Goal: Task Accomplishment & Management: Complete application form

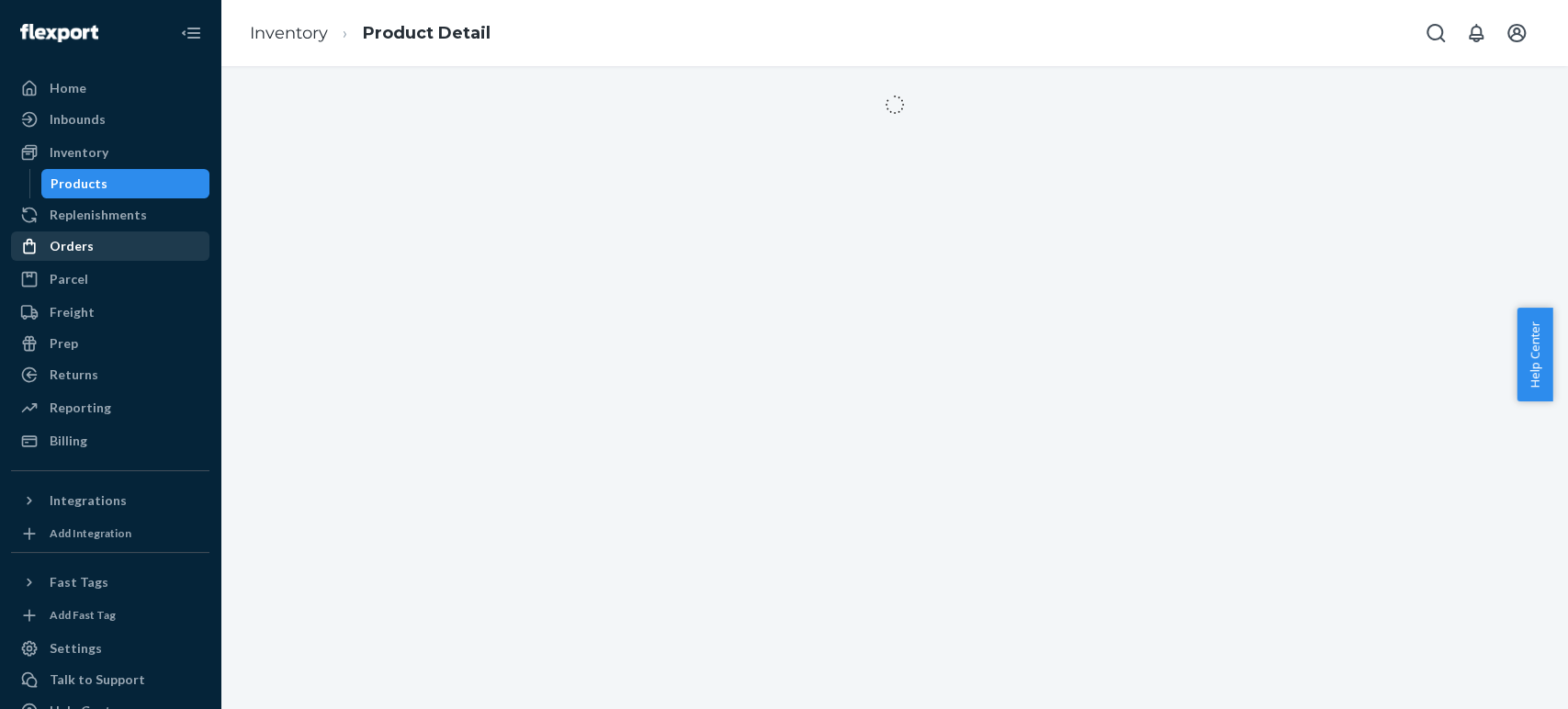
click at [62, 237] on div "Orders" at bounding box center [72, 245] width 44 height 19
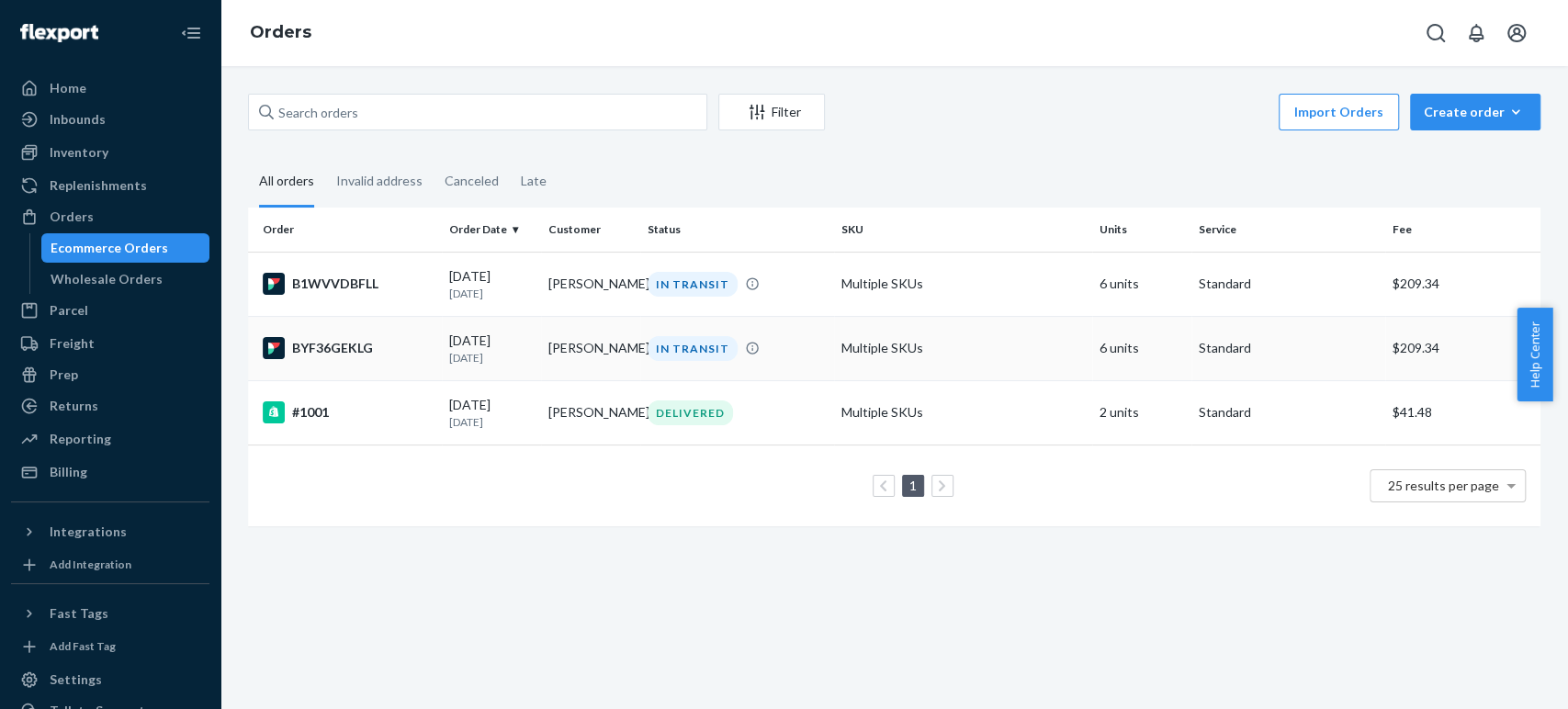
click at [337, 359] on div "BYF36GEKLG" at bounding box center [349, 348] width 172 height 22
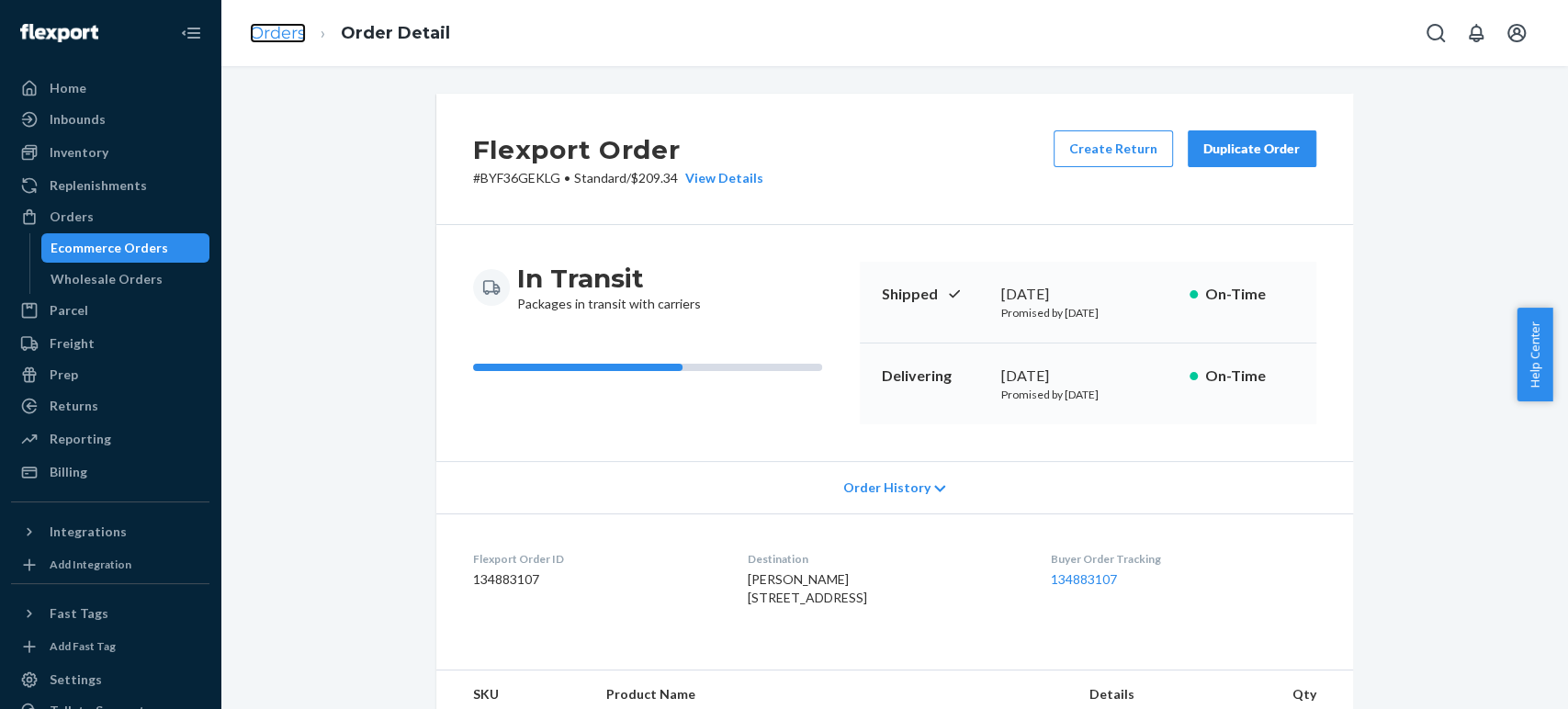
click at [281, 34] on link "Orders" at bounding box center [278, 32] width 56 height 21
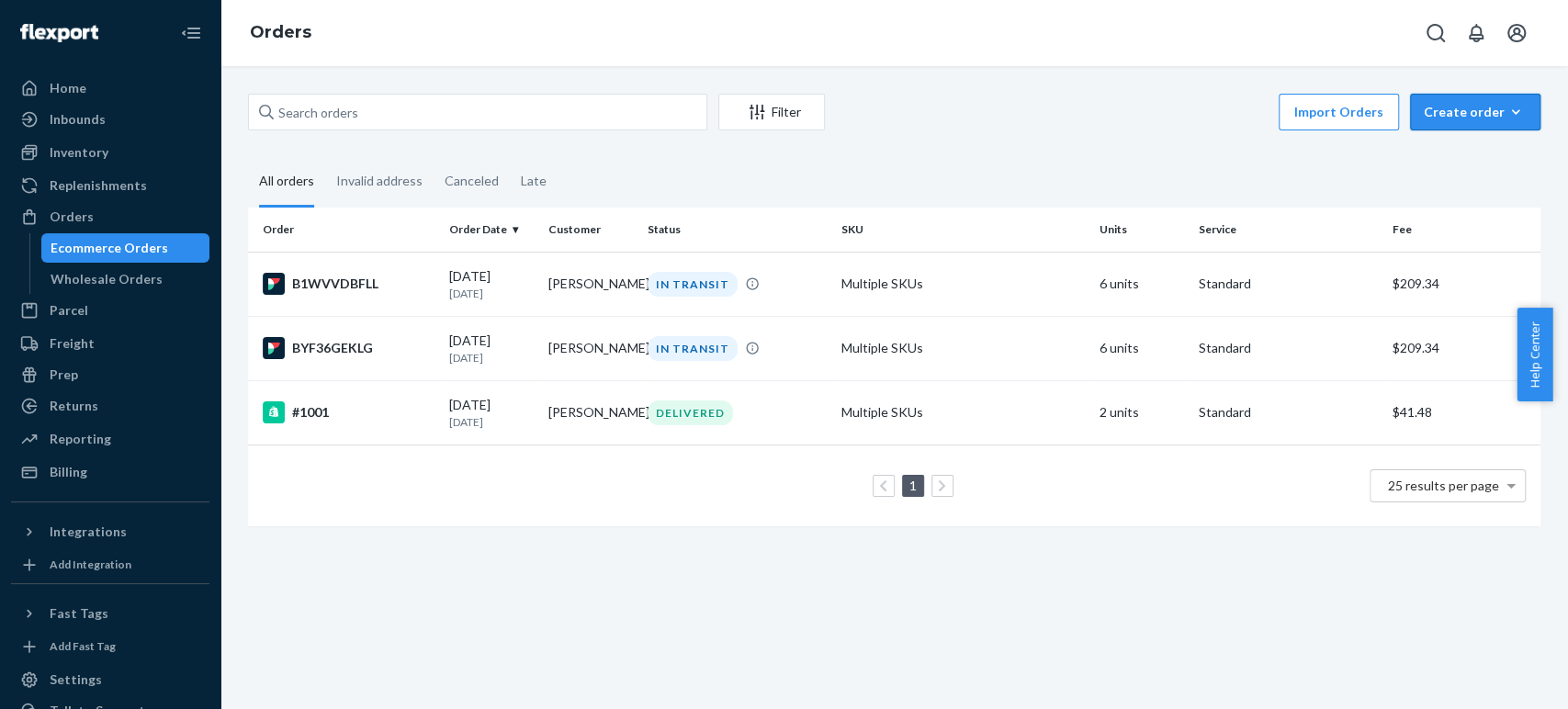
click at [1507, 110] on icon "button" at bounding box center [1516, 112] width 19 height 19
click at [1472, 160] on span "Ecommerce order" at bounding box center [1487, 156] width 114 height 13
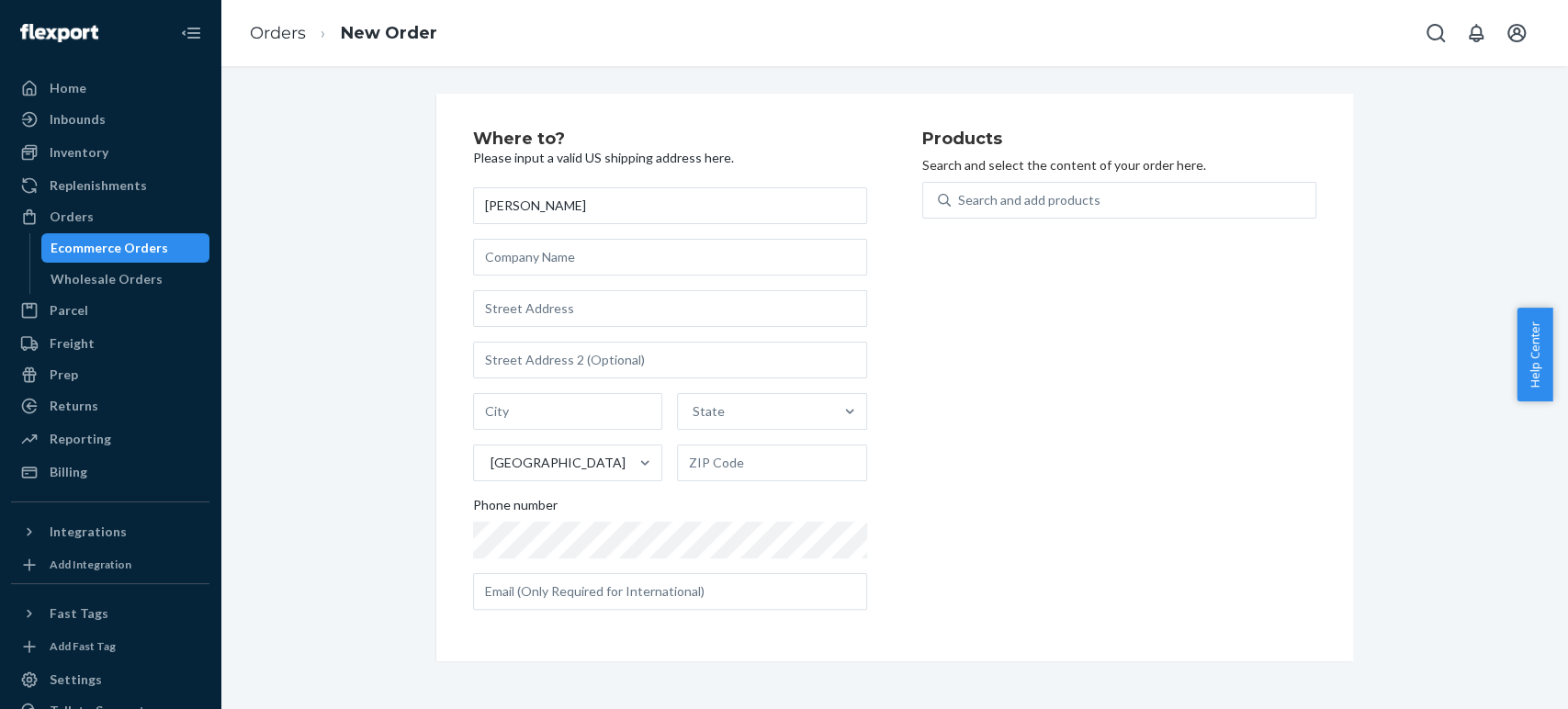
type input "[PERSON_NAME]"
click at [531, 307] on input "text" at bounding box center [670, 308] width 394 height 36
type input "[STREET_ADDRESS]"
type input "[GEOGRAPHIC_DATA][PERSON_NAME]"
type input "95134"
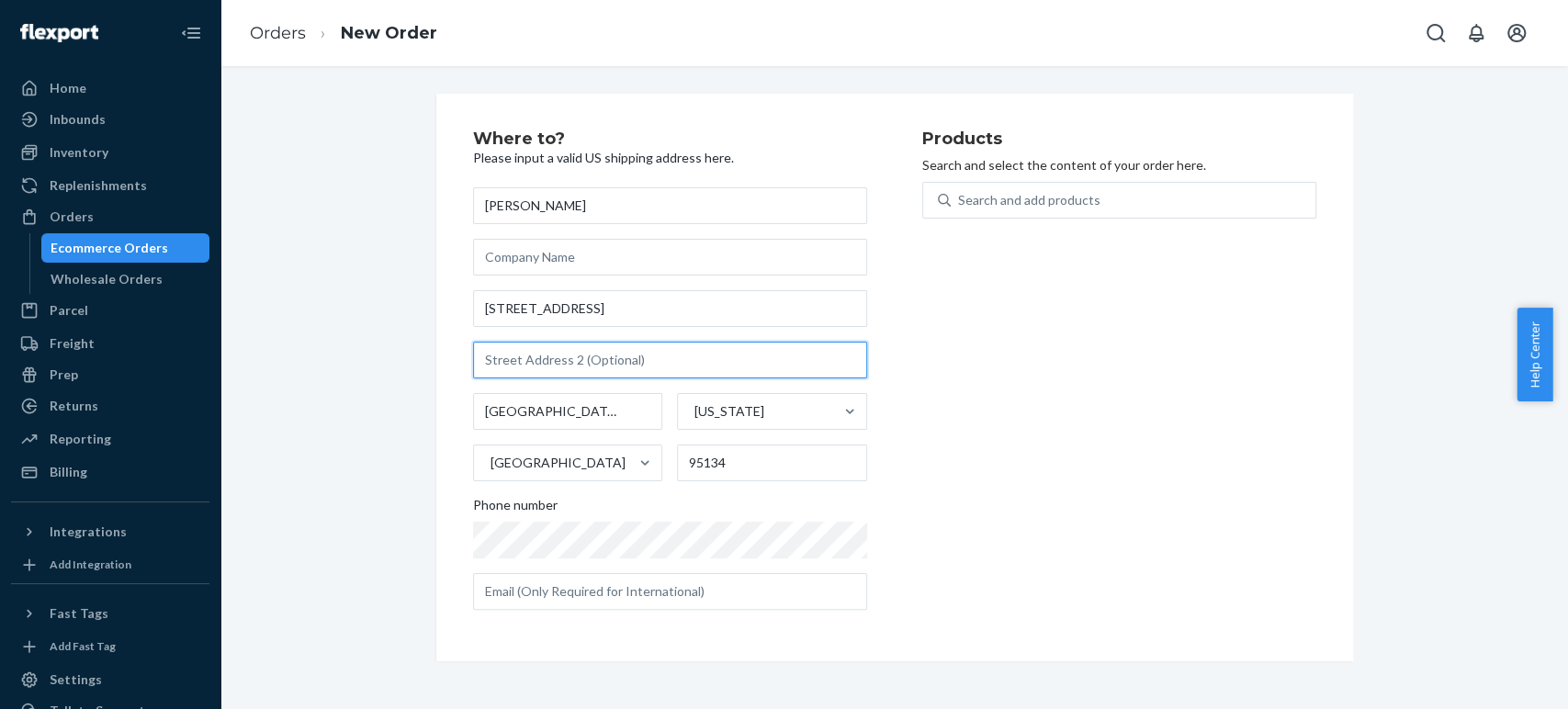
click at [556, 356] on input "text" at bounding box center [670, 359] width 394 height 36
type input "#4163"
click at [343, 461] on div "Where to? Please input a valid US shipping address here. [PERSON_NAME] [STREET_…" at bounding box center [894, 377] width 1321 height 568
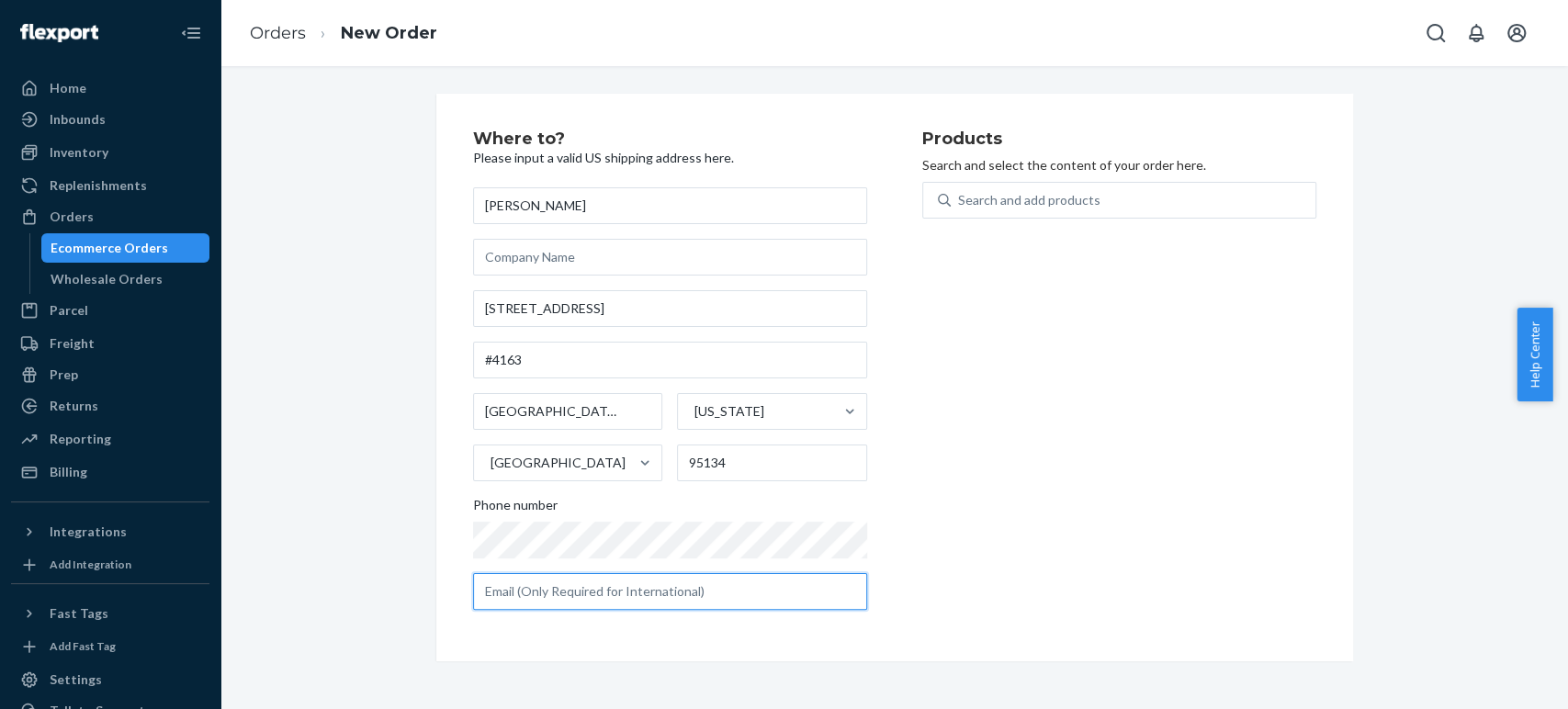
click at [593, 596] on input "text" at bounding box center [670, 591] width 394 height 36
type input "[EMAIL_ADDRESS][DOMAIN_NAME]"
click at [1038, 195] on div "Search and add products" at bounding box center [1029, 200] width 142 height 19
click at [960, 195] on input "Search and add products" at bounding box center [959, 200] width 2 height 19
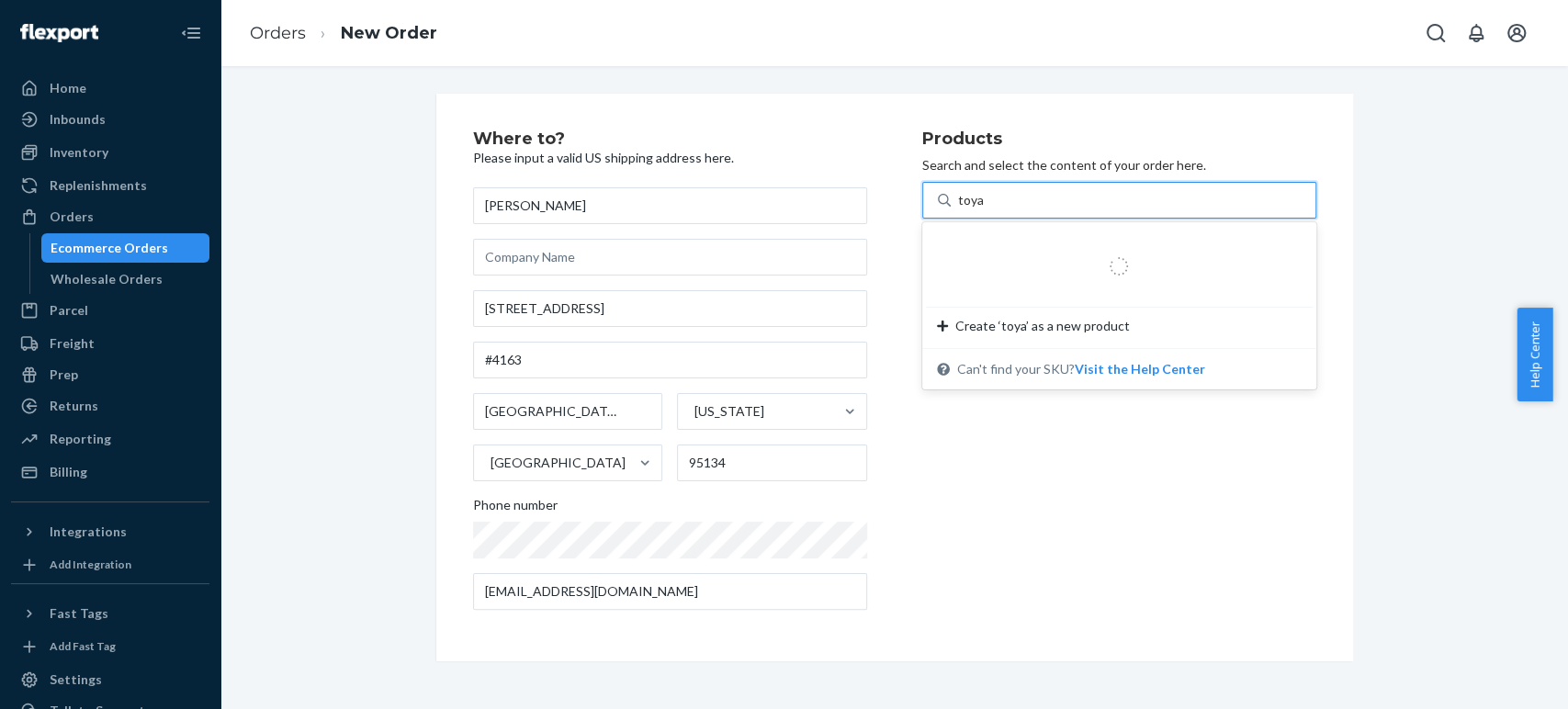
type input "toyam"
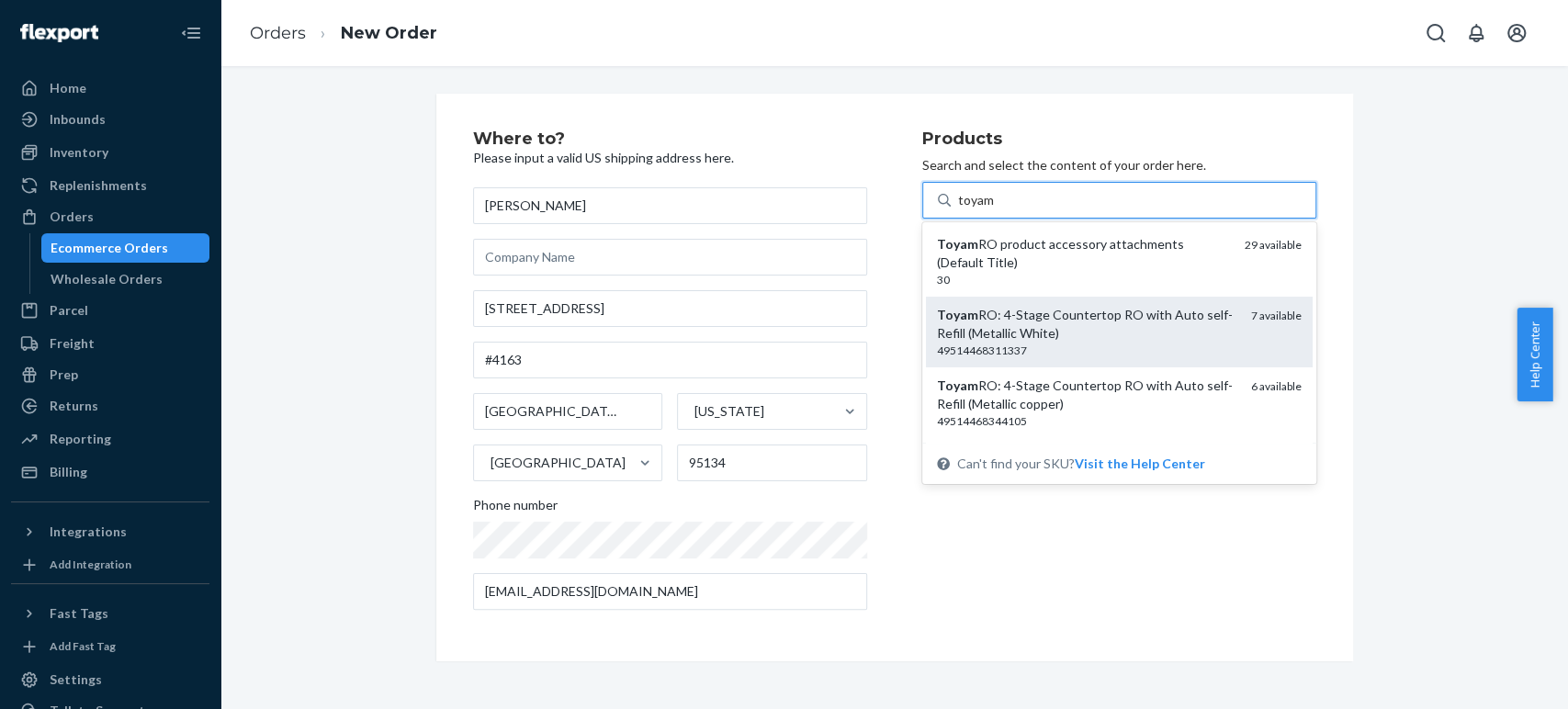
click at [1086, 336] on div "Toyam RO: 4-Stage Countertop RO with Auto self-Refill (Metallic White)" at bounding box center [1087, 324] width 299 height 36
click at [996, 209] on input "toyam" at bounding box center [977, 200] width 37 height 19
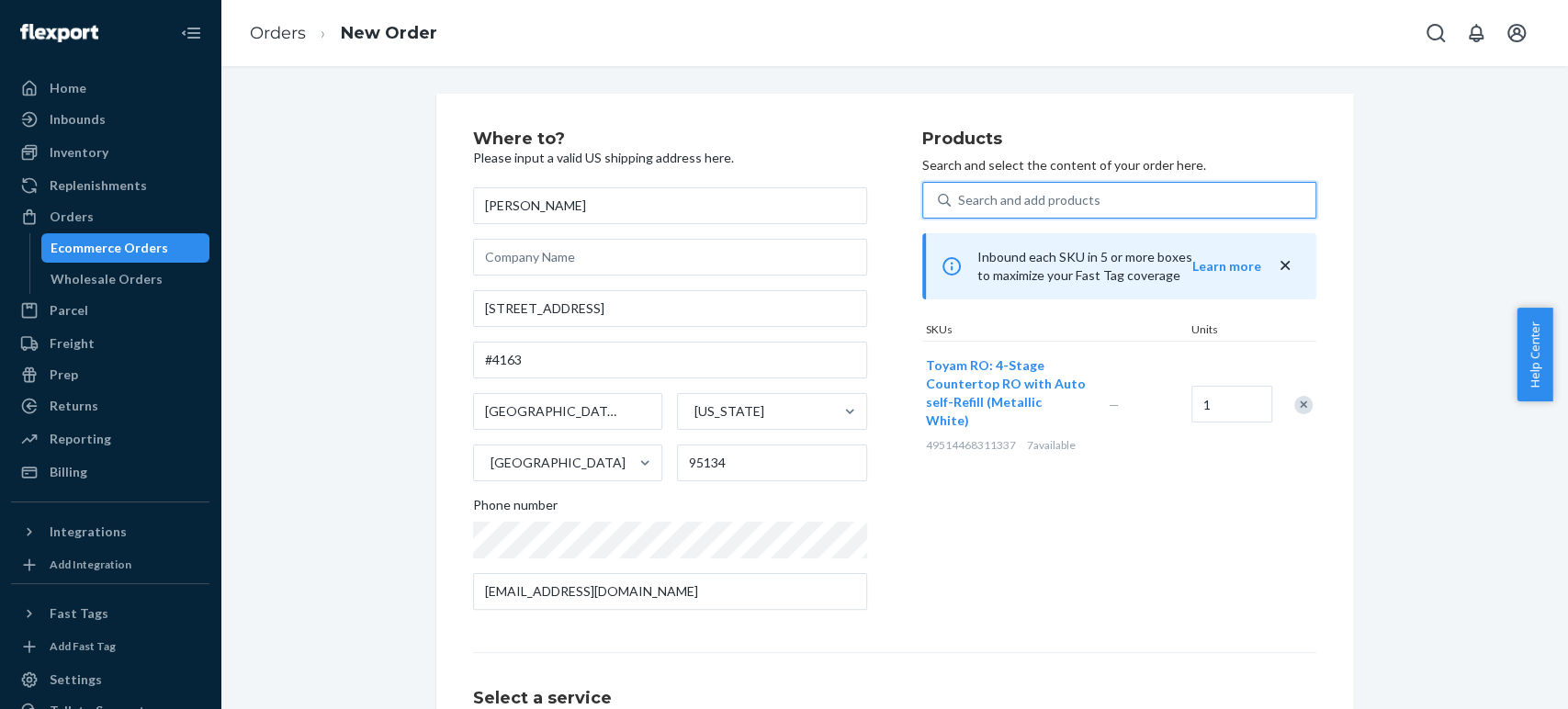
click at [1052, 200] on div "Search and add products" at bounding box center [1029, 200] width 142 height 19
click at [960, 200] on input "0 results available. Use Up and Down to choose options, press Enter to select t…" at bounding box center [959, 200] width 2 height 19
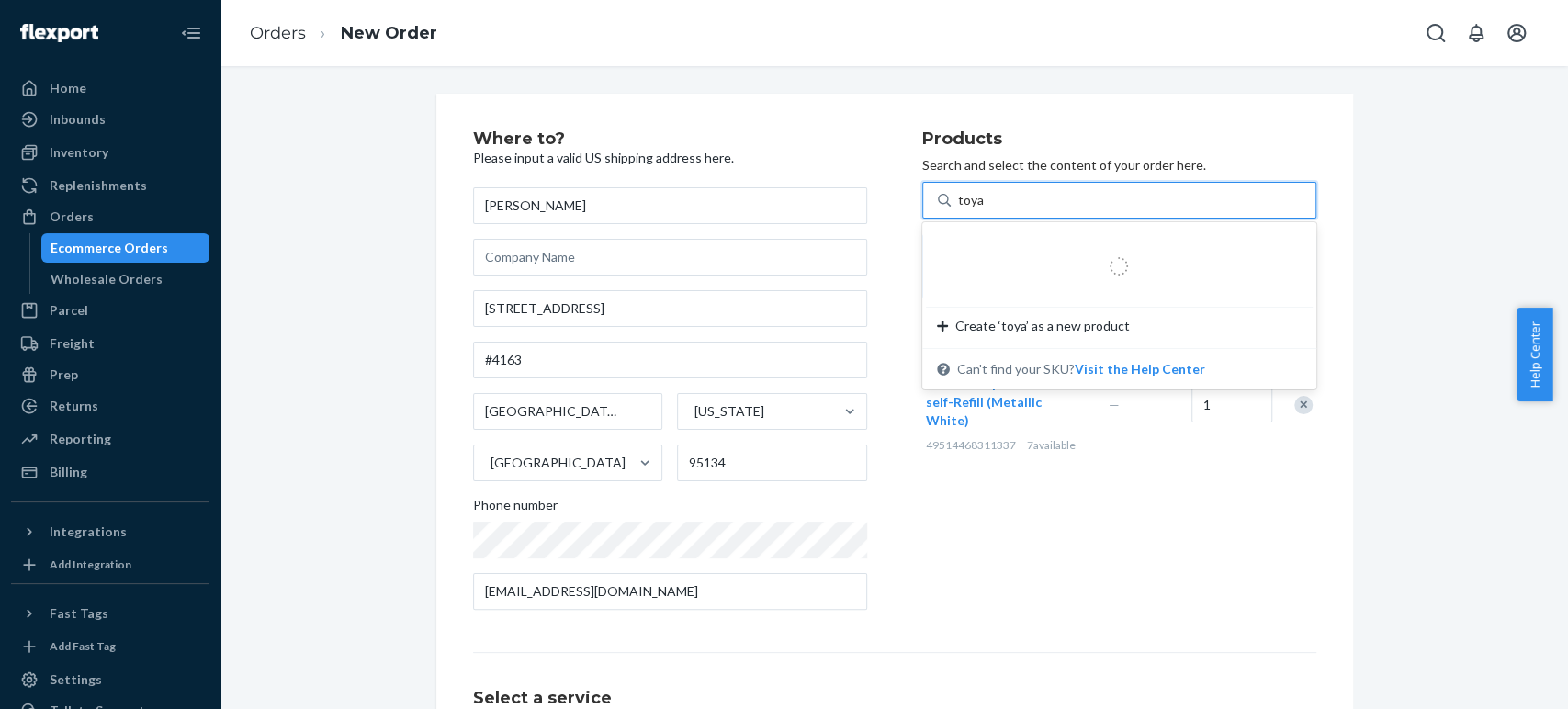
type input "toyam"
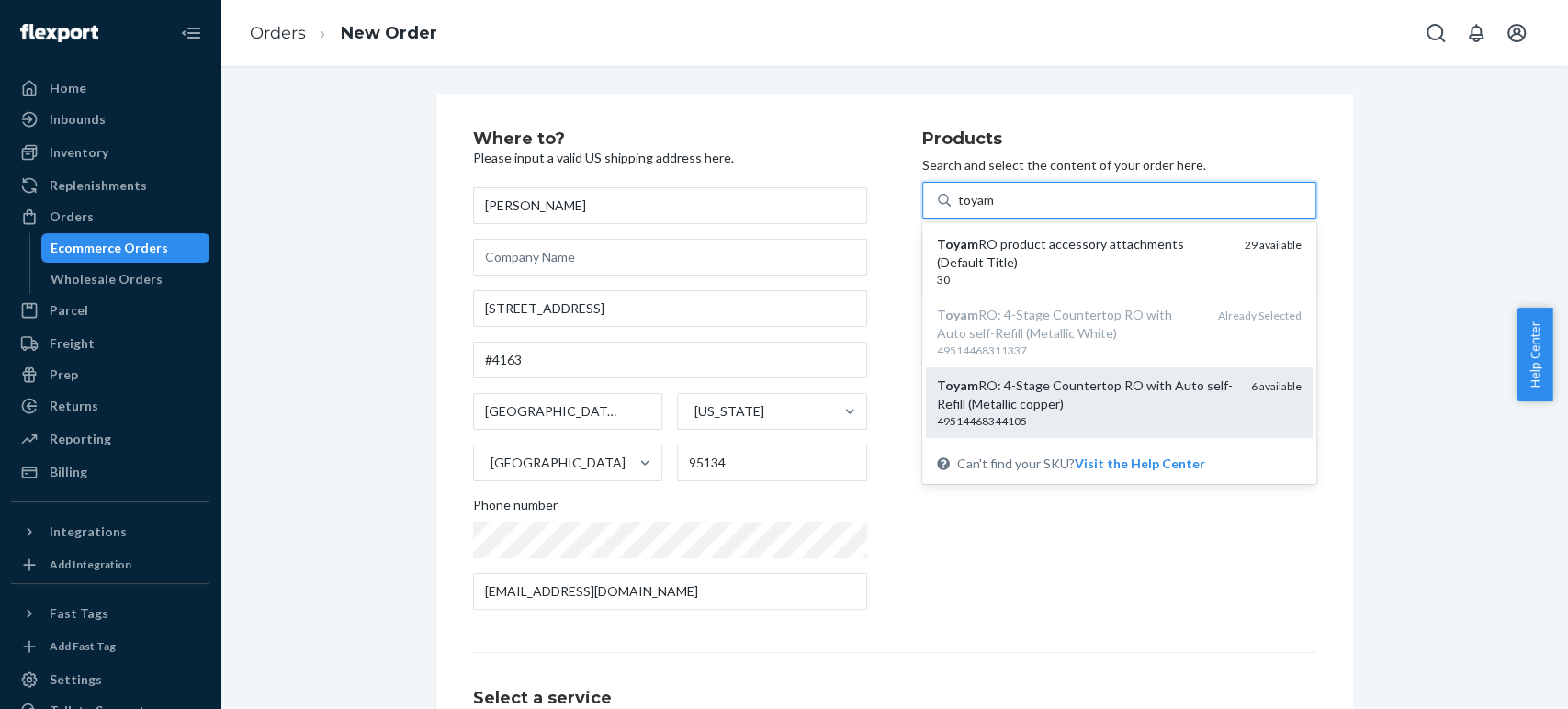
click at [1087, 388] on div "Toyam RO: 4-Stage Countertop RO with Auto self-Refill (Metallic copper)" at bounding box center [1087, 395] width 299 height 36
click at [996, 209] on input "toyam" at bounding box center [977, 200] width 37 height 19
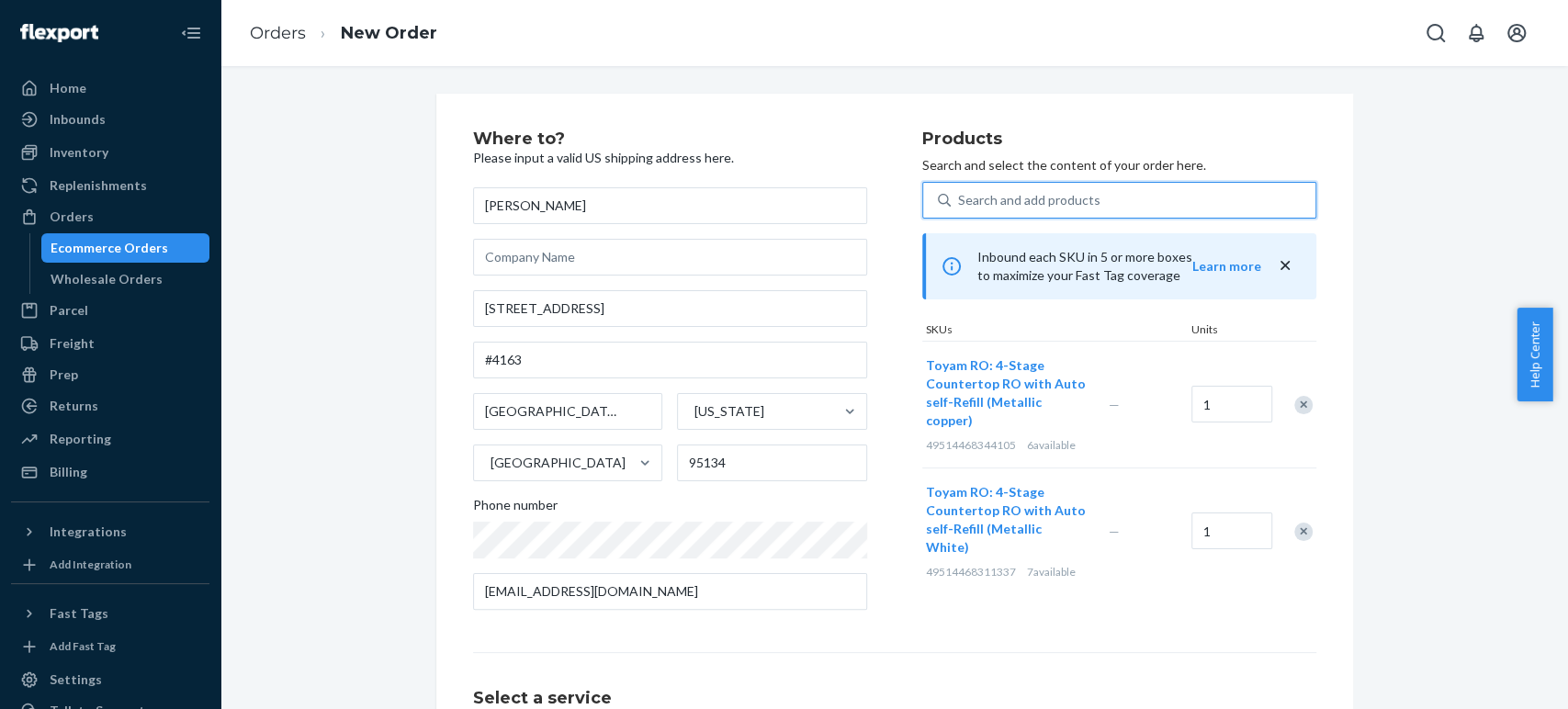
click at [1019, 193] on div "Search and add products" at bounding box center [1029, 200] width 142 height 19
click at [960, 193] on input "0 results available. Select is focused ,type to refine list, press Down to open…" at bounding box center [959, 200] width 2 height 19
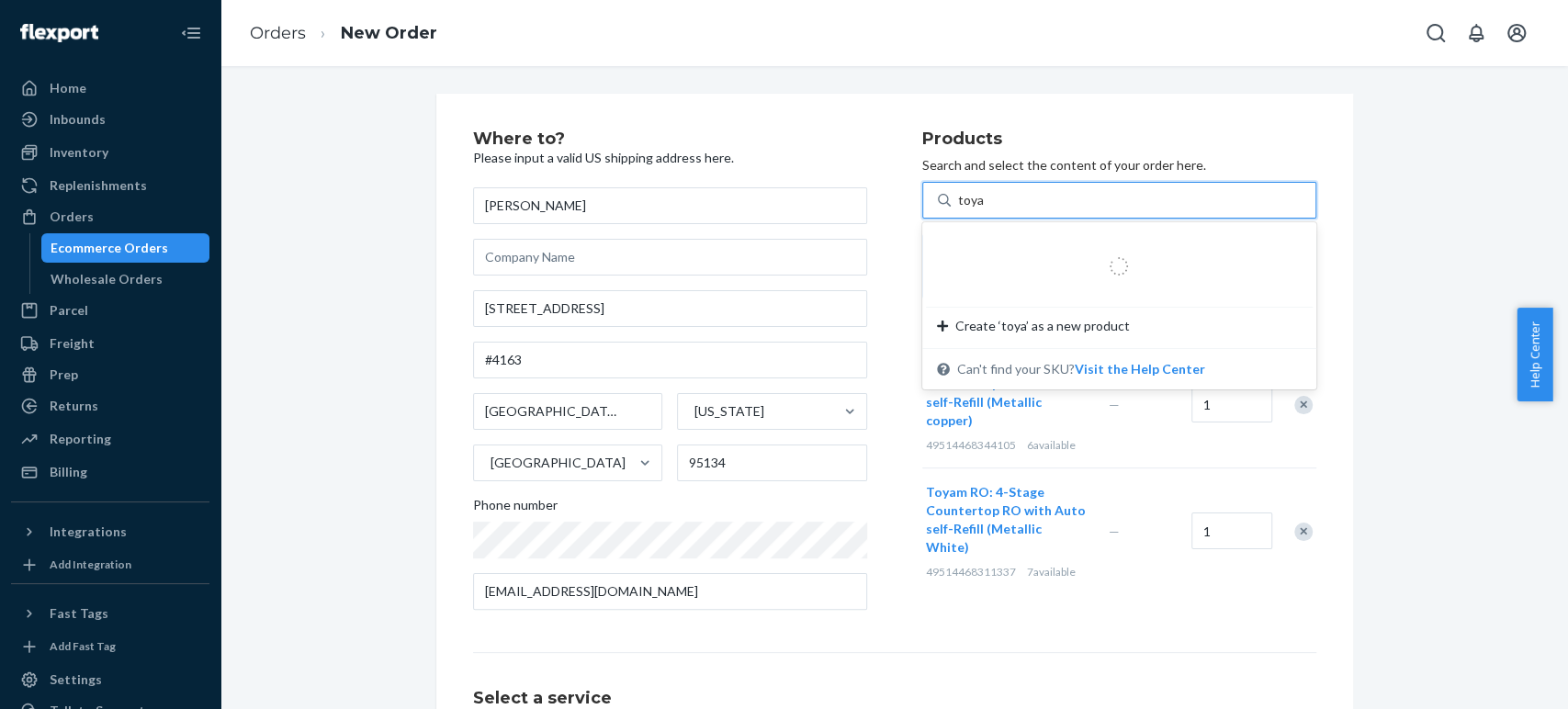
type input "toyam"
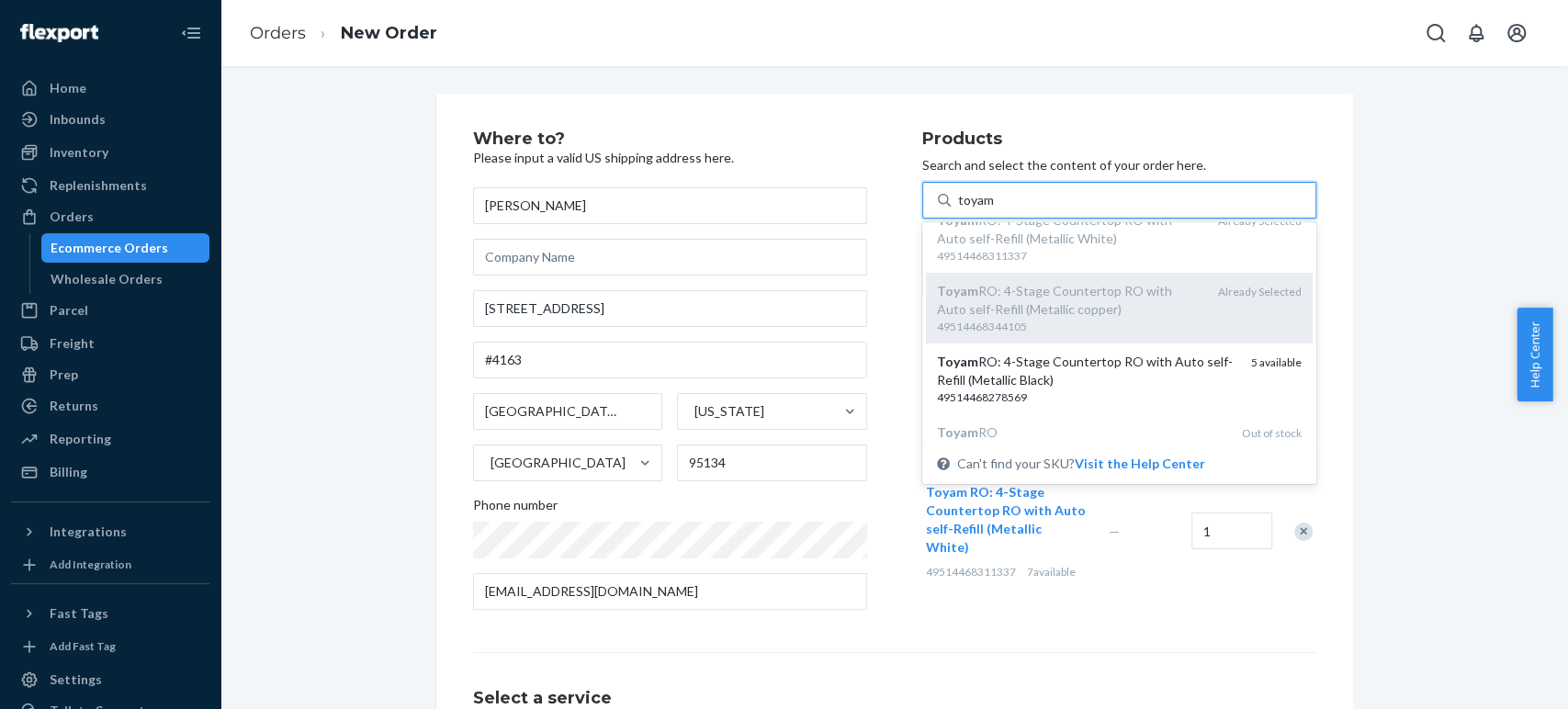
scroll to position [136, 0]
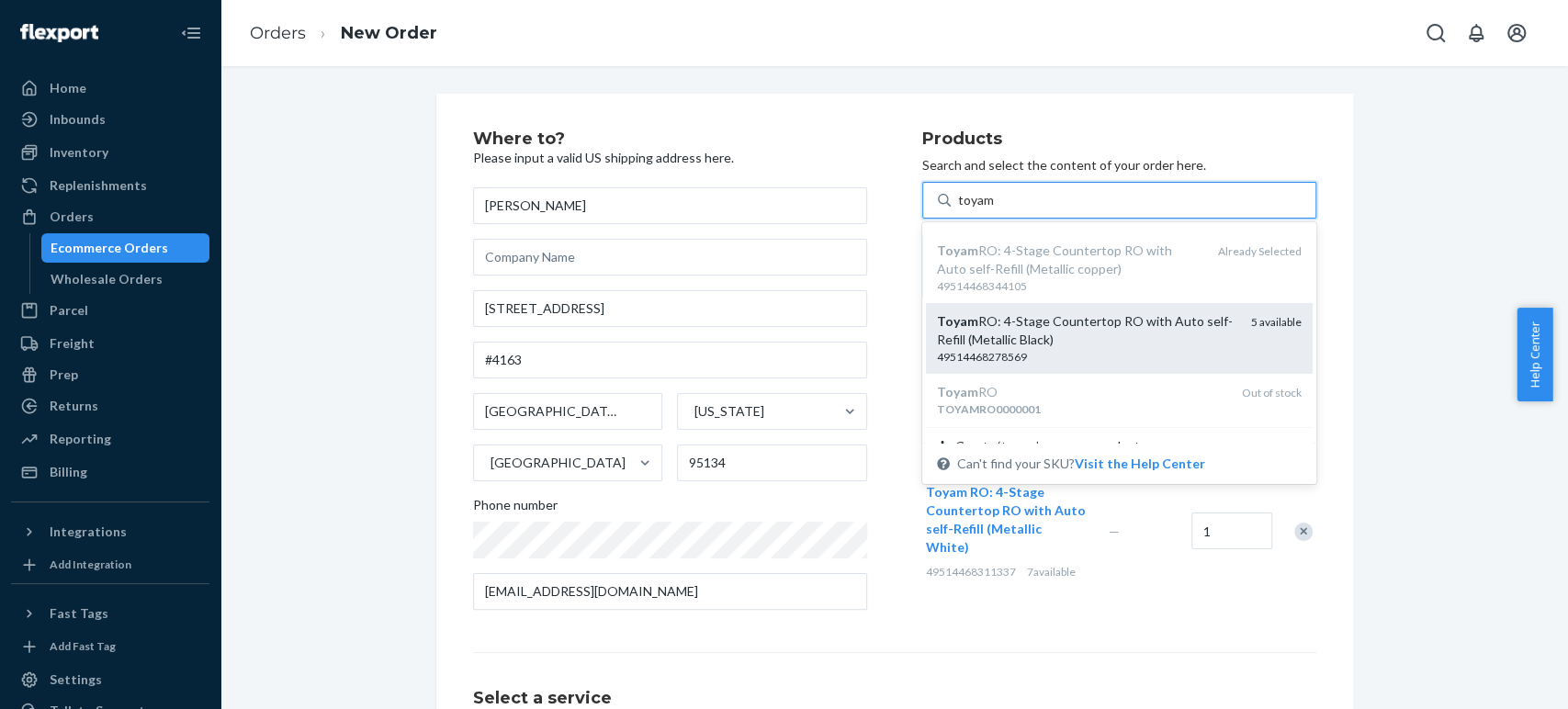
click at [1042, 337] on div "Toyam RO: 4-Stage Countertop RO with Auto self-Refill (Metallic Black)" at bounding box center [1087, 330] width 299 height 36
click at [996, 209] on input "toyam" at bounding box center [977, 200] width 37 height 19
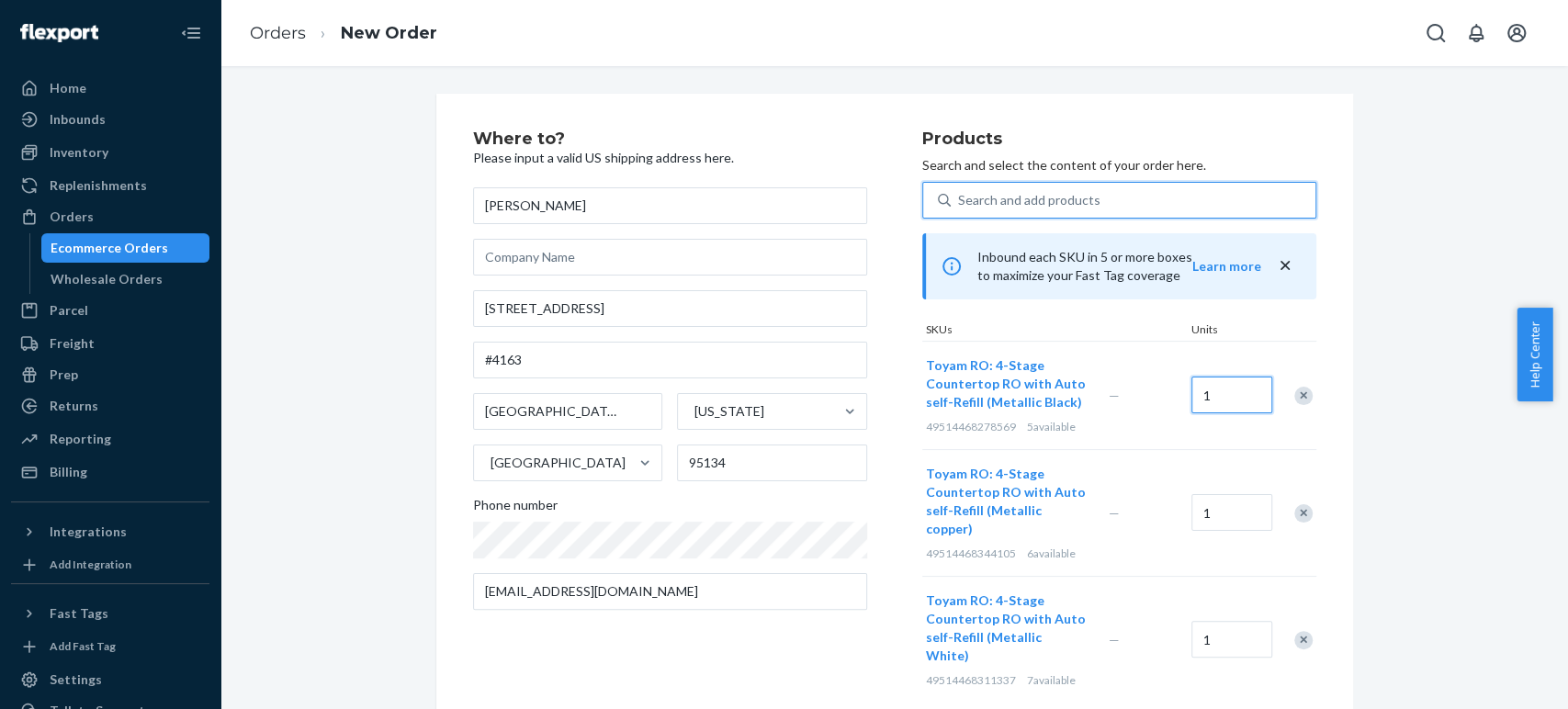
click at [1242, 403] on input "1" at bounding box center [1232, 395] width 81 height 36
type input "2"
click at [1214, 504] on input "1" at bounding box center [1232, 512] width 81 height 36
type input "2"
click at [1225, 622] on input "1" at bounding box center [1232, 639] width 81 height 36
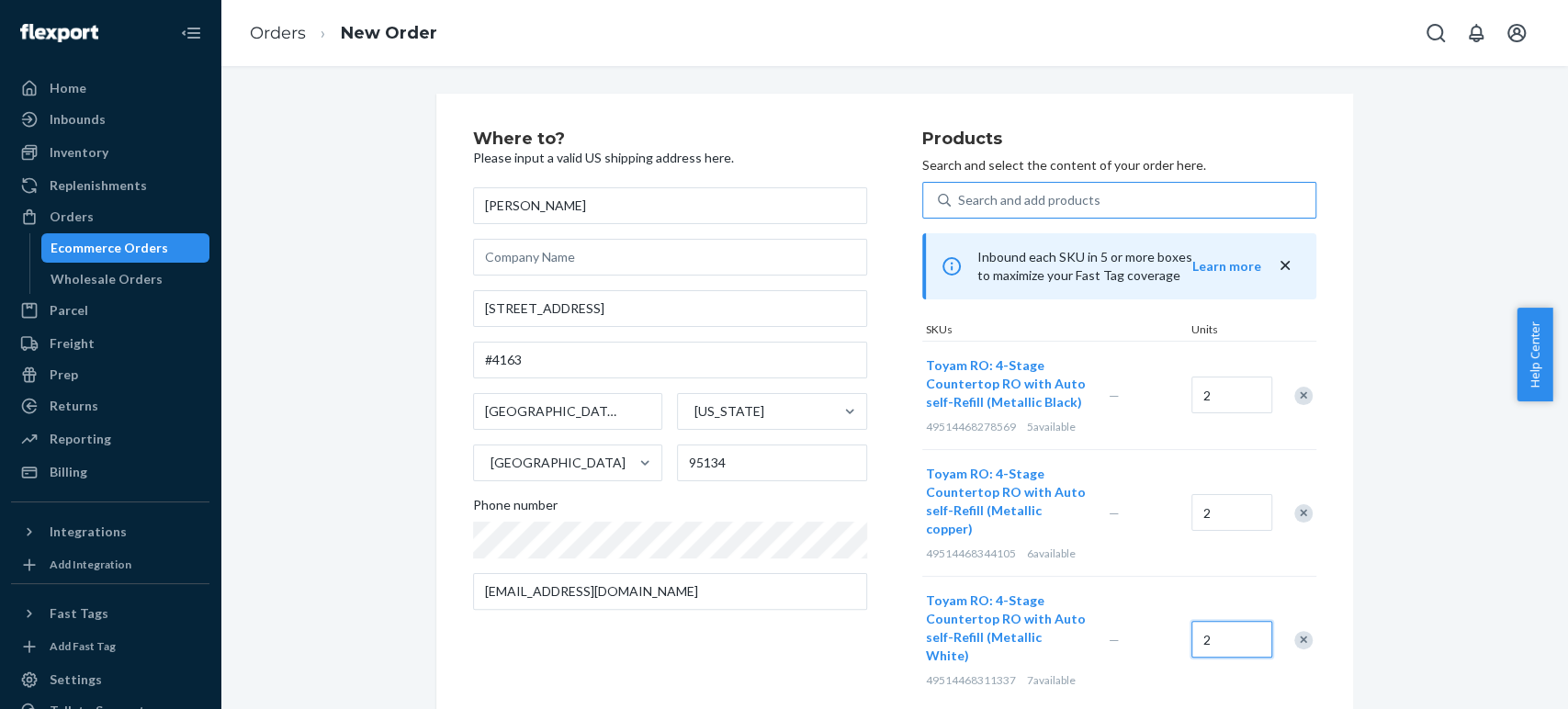
type input "2"
click at [903, 580] on div "Where to? Please input a valid US shipping address here. [PERSON_NAME] [STREET_…" at bounding box center [698, 416] width 450 height 573
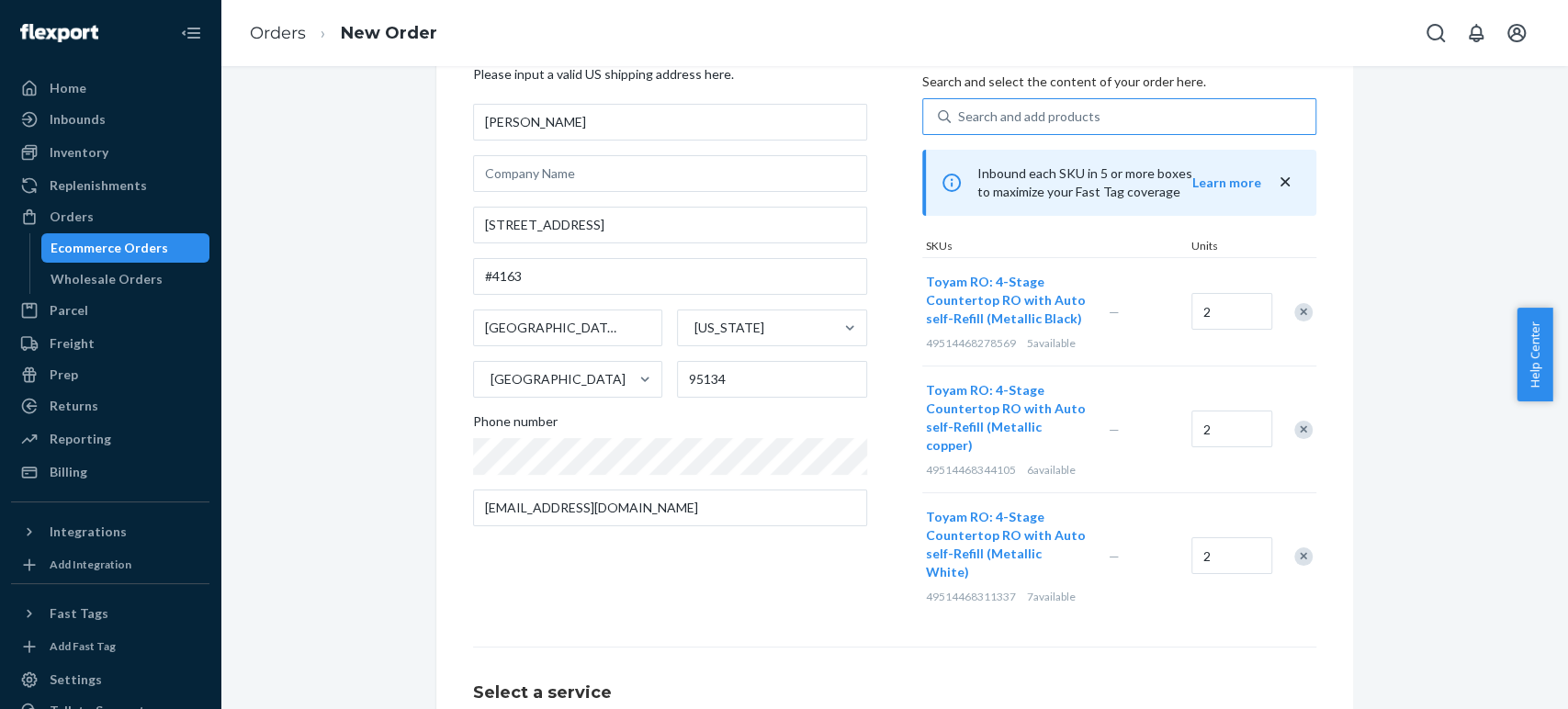
scroll to position [260, 0]
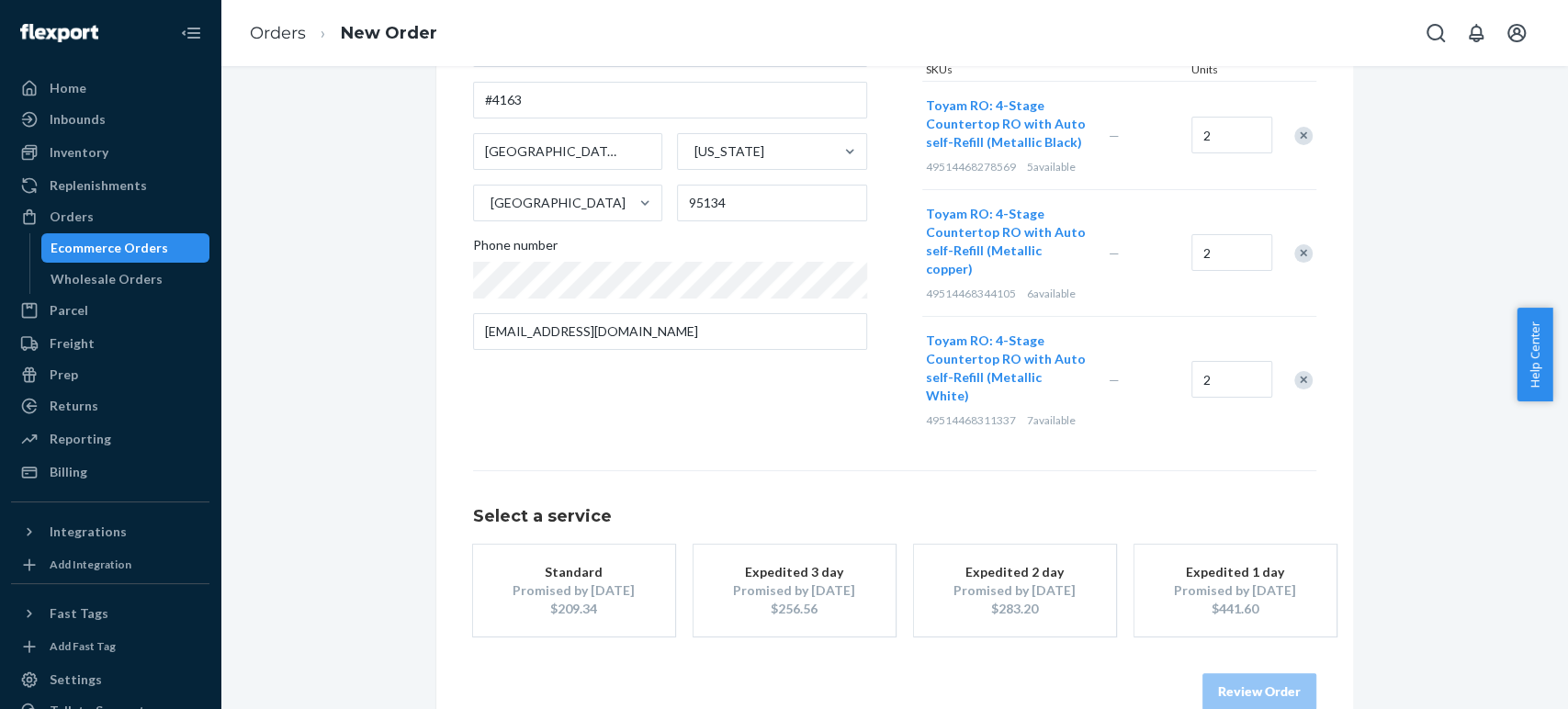
click at [553, 600] on div "$209.34" at bounding box center [574, 609] width 147 height 19
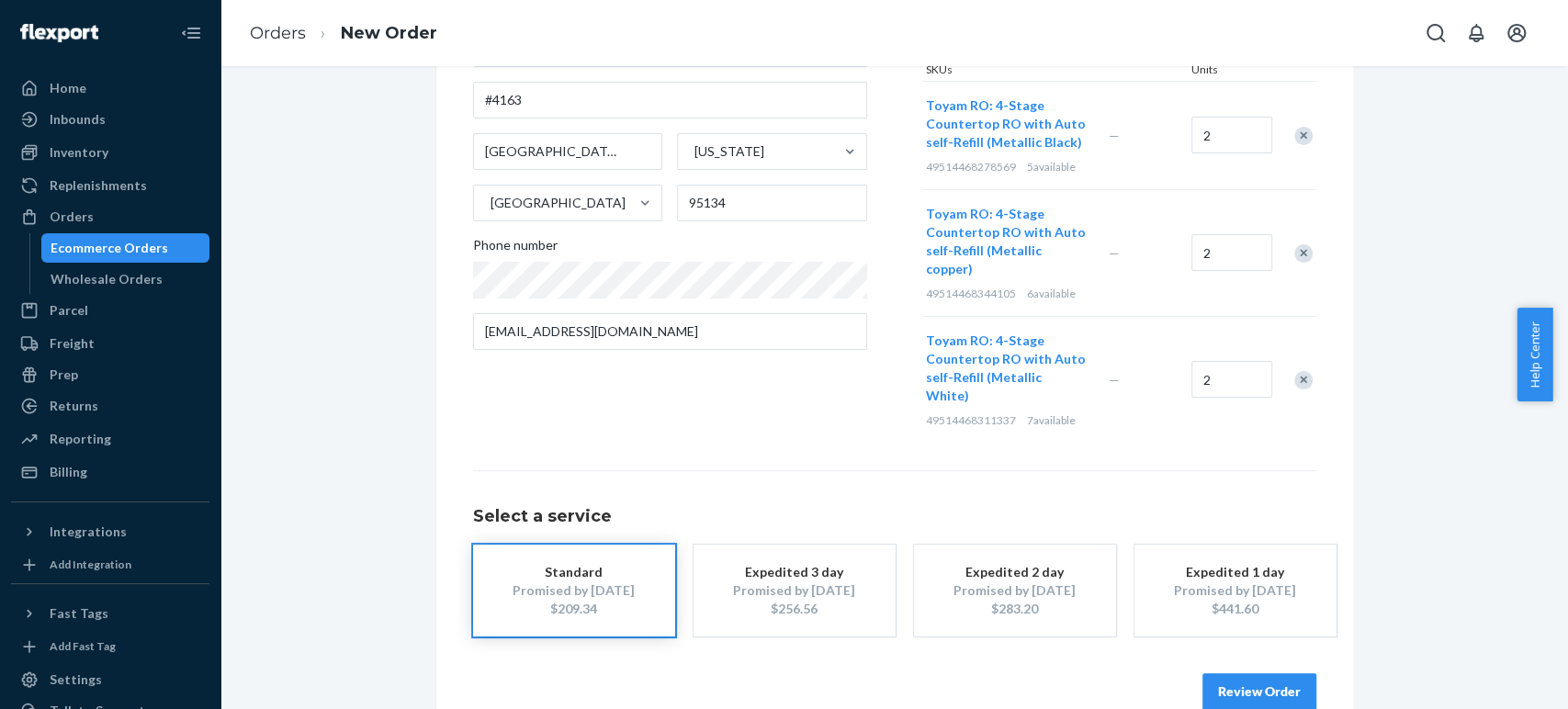
click at [1252, 674] on button "Review Order" at bounding box center [1260, 691] width 114 height 36
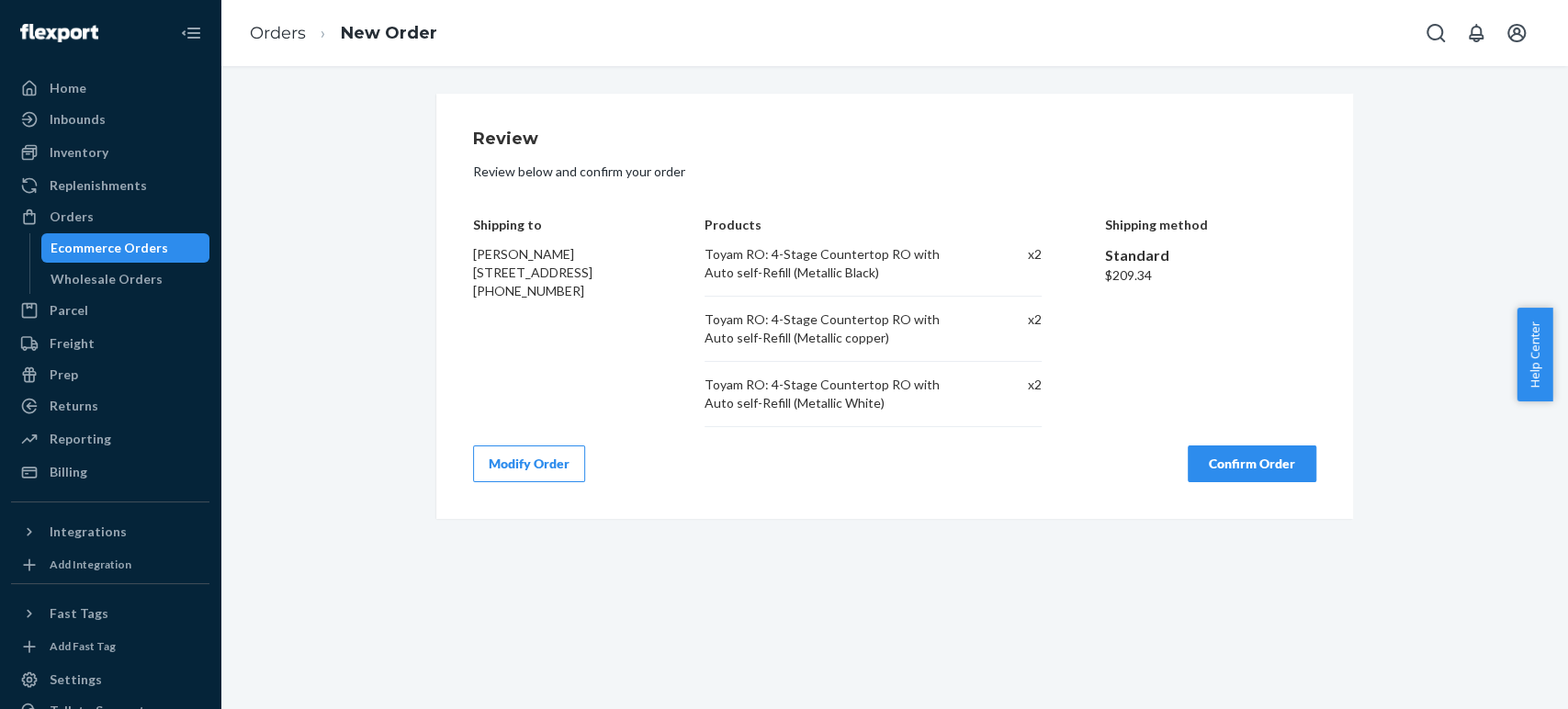
scroll to position [0, 0]
click at [1223, 461] on button "Confirm Order" at bounding box center [1252, 464] width 129 height 36
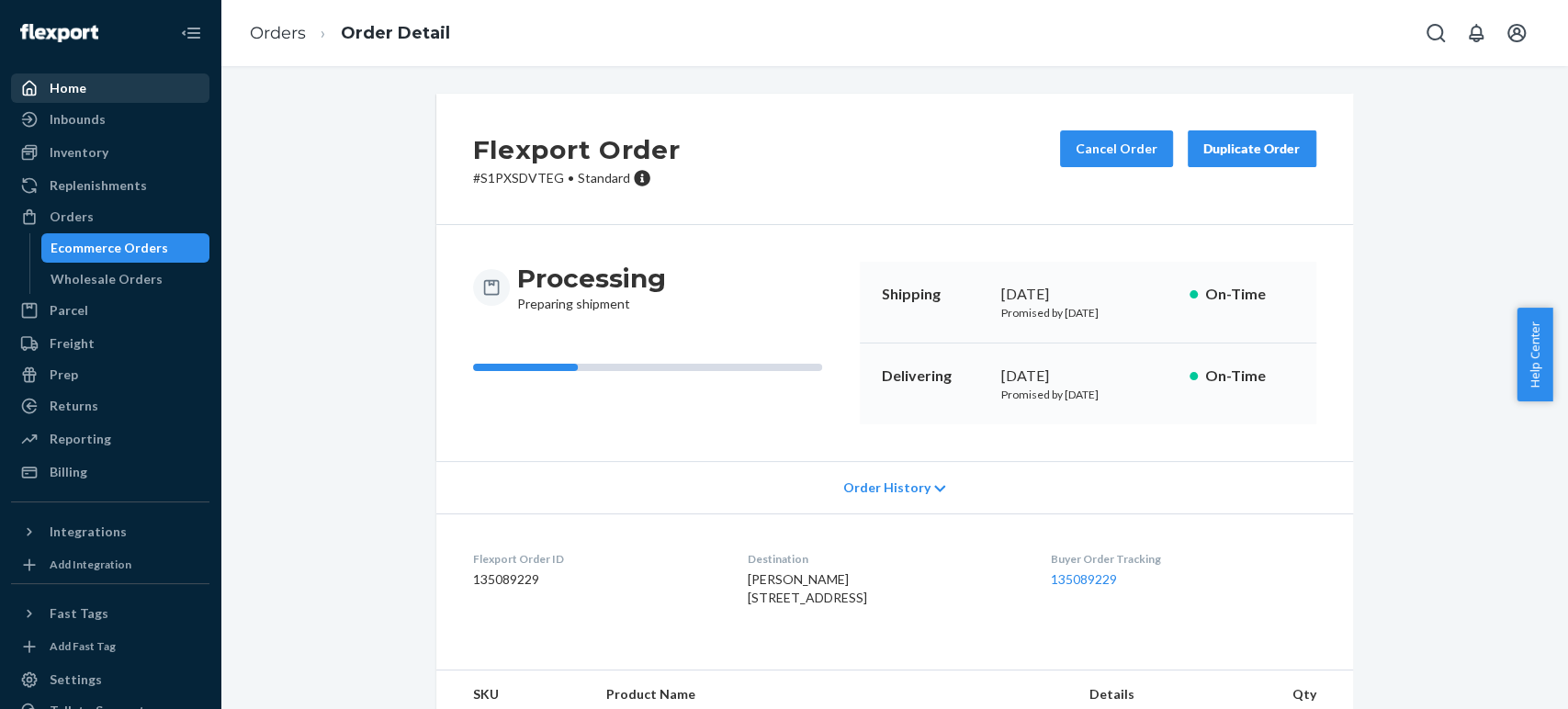
click at [72, 86] on div "Home" at bounding box center [68, 87] width 36 height 19
